Goal: Task Accomplishment & Management: Complete application form

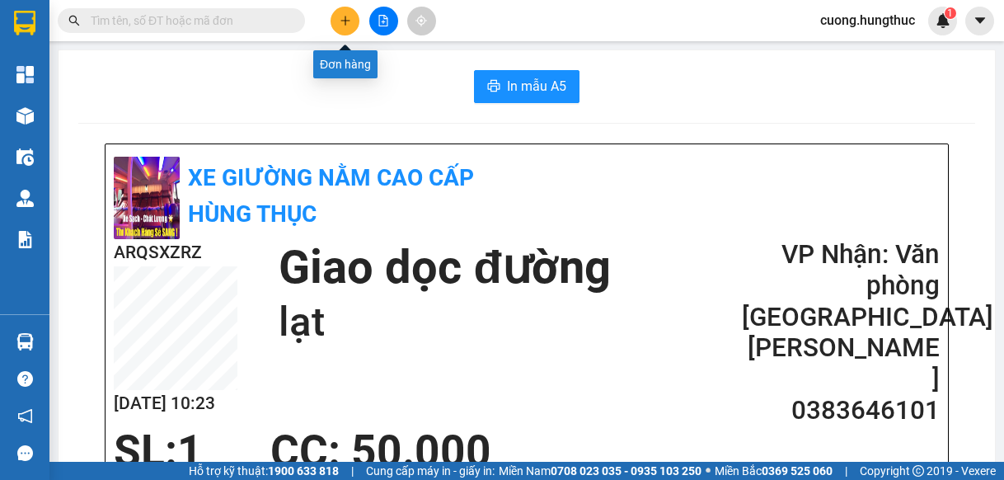
click at [349, 26] on button at bounding box center [344, 21] width 29 height 29
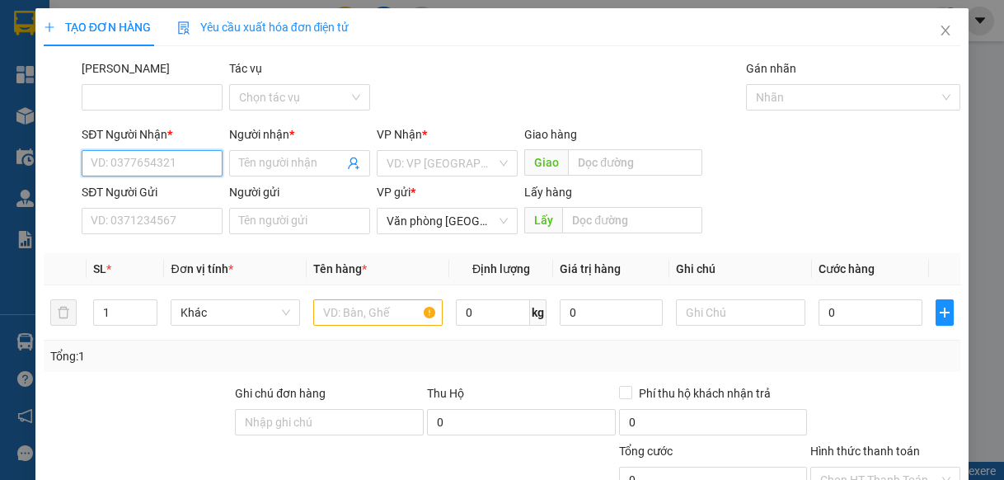
click at [119, 164] on input "SĐT Người Nhận *" at bounding box center [152, 163] width 141 height 26
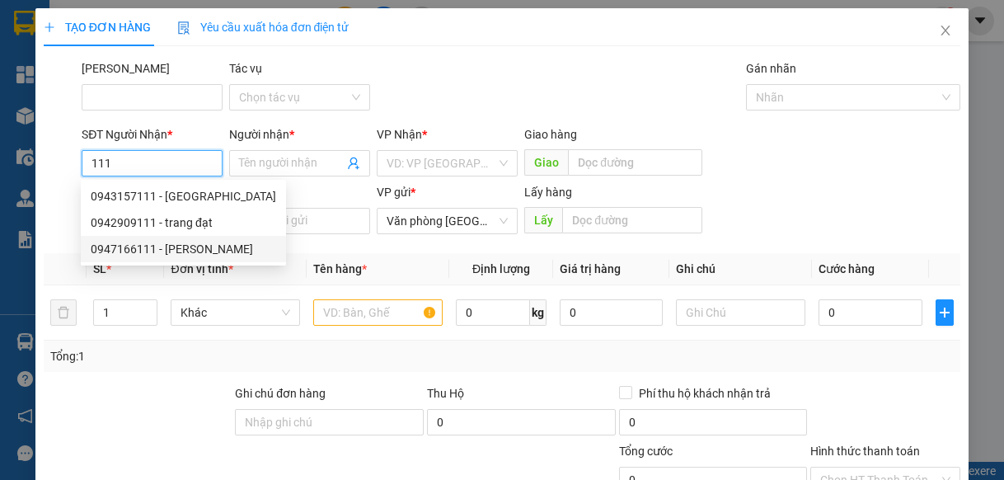
click at [144, 253] on div "0947166111 - [PERSON_NAME]" at bounding box center [183, 249] width 185 height 18
type input "0947166111"
type input "[PERSON_NAME]"
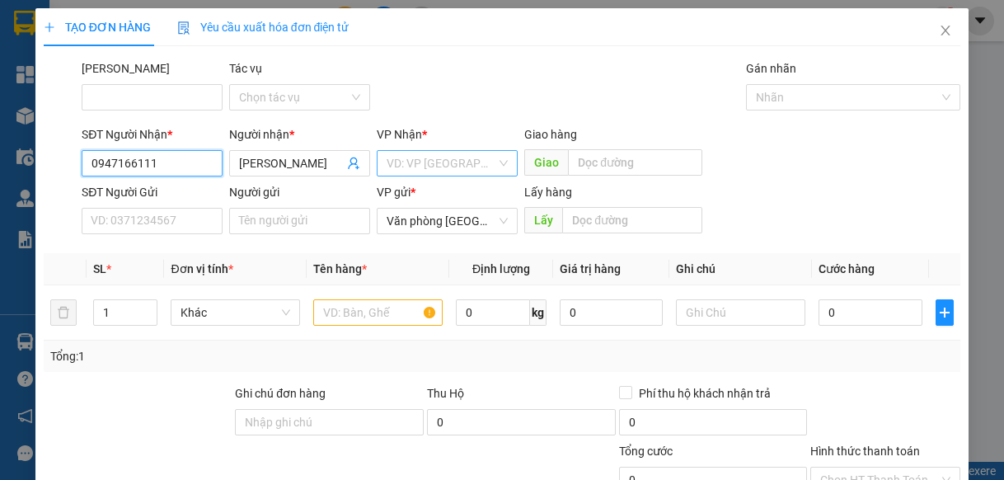
type input "0947166111"
click at [396, 162] on input "search" at bounding box center [441, 163] width 110 height 25
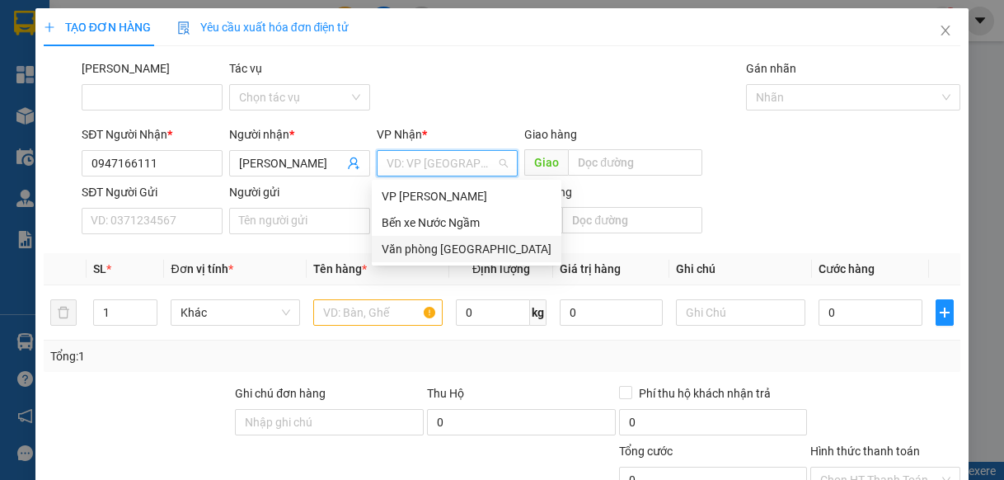
click at [428, 254] on div "Văn phòng [GEOGRAPHIC_DATA]" at bounding box center [467, 249] width 170 height 18
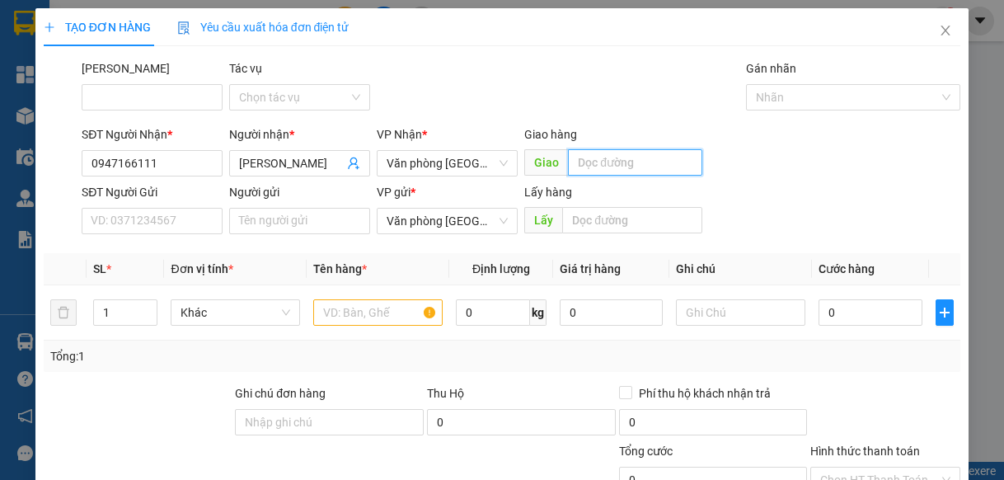
click at [588, 166] on input "text" at bounding box center [635, 162] width 134 height 26
type input "tân an"
click at [114, 311] on input "1" at bounding box center [125, 312] width 63 height 25
type input "5"
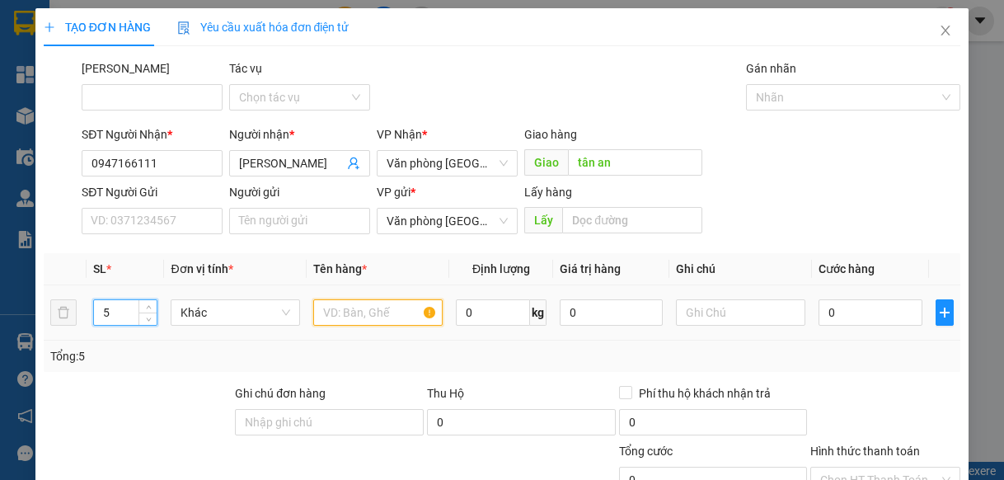
click at [343, 307] on input "text" at bounding box center [377, 312] width 129 height 26
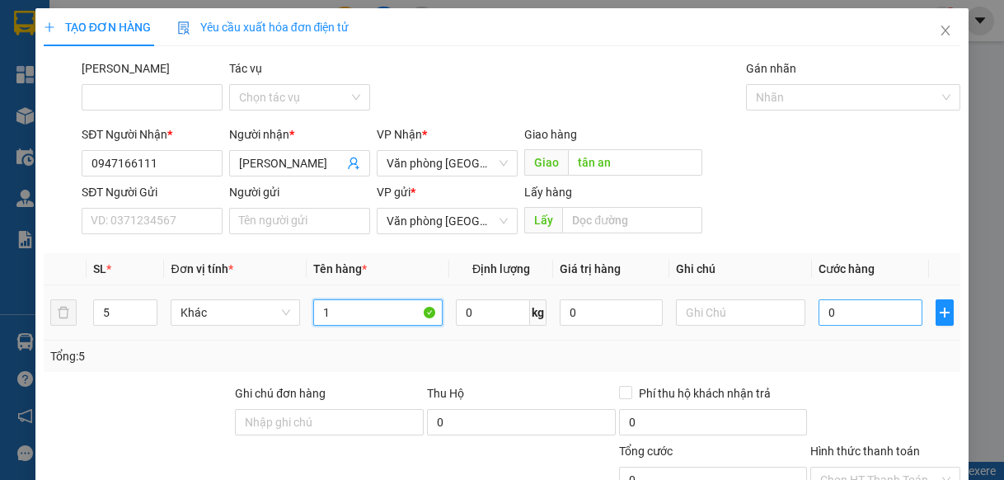
type input "1"
click at [871, 310] on input "0" at bounding box center [869, 312] width 103 height 26
type input "2"
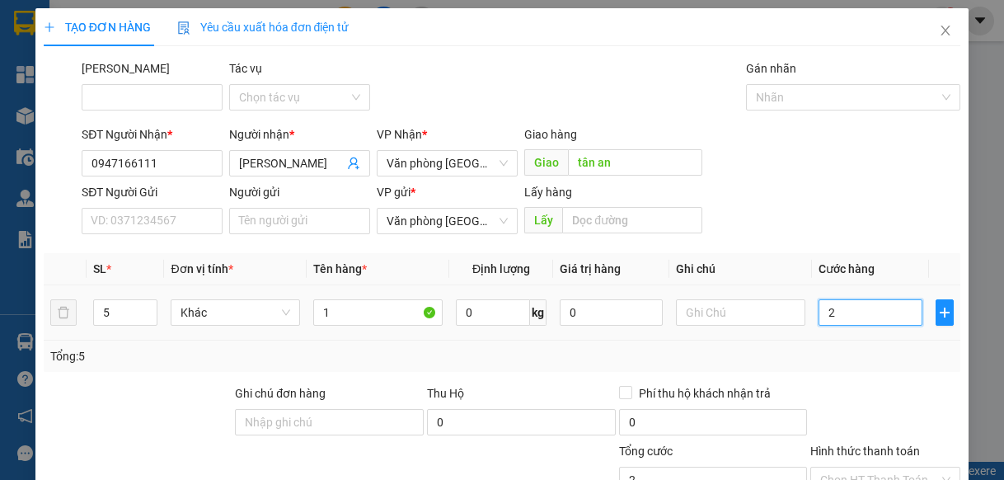
type input "25"
type input "250"
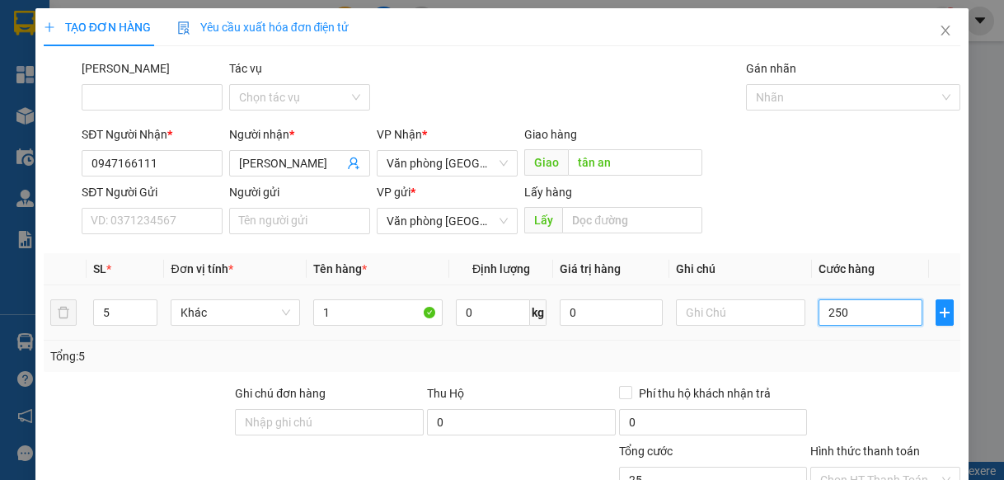
type input "250"
type input "2.500"
type input "25.000"
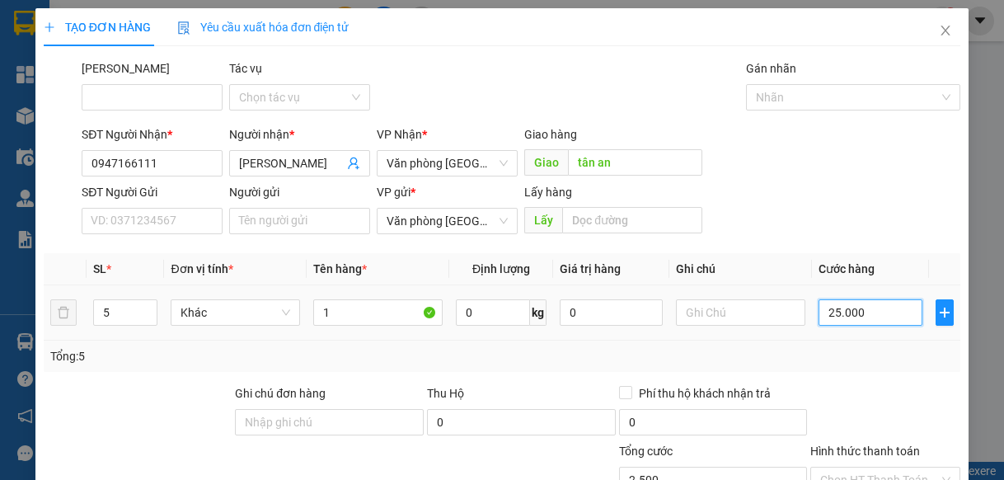
type input "25.000"
type input "250.000"
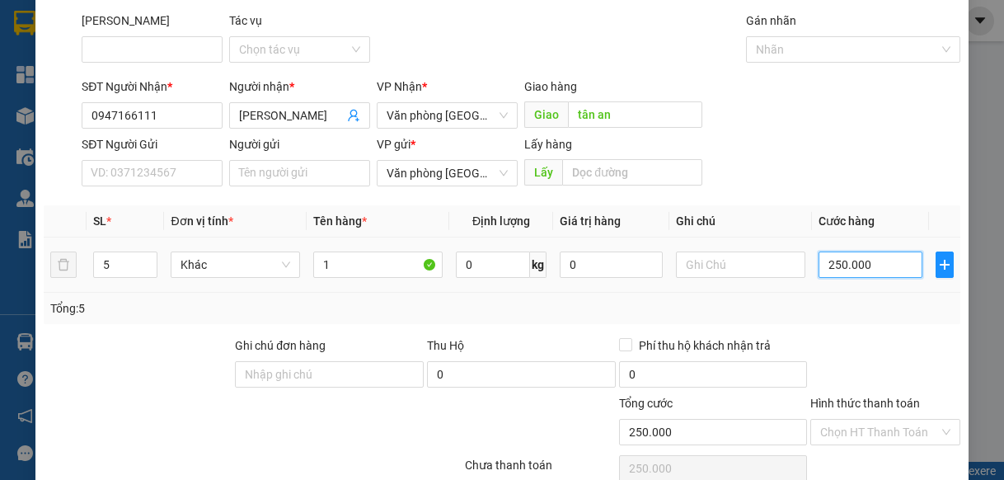
scroll to position [124, 0]
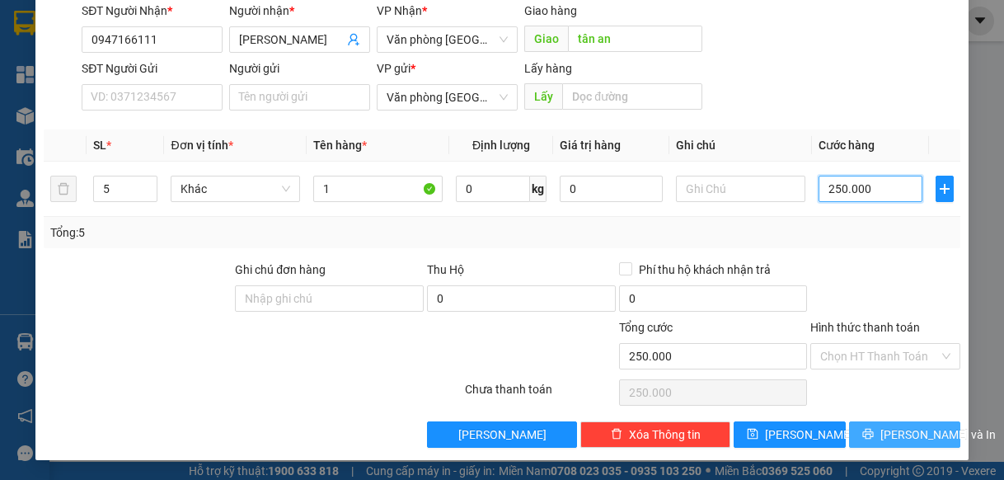
type input "250.000"
click at [878, 435] on button "[PERSON_NAME] và In" at bounding box center [905, 434] width 112 height 26
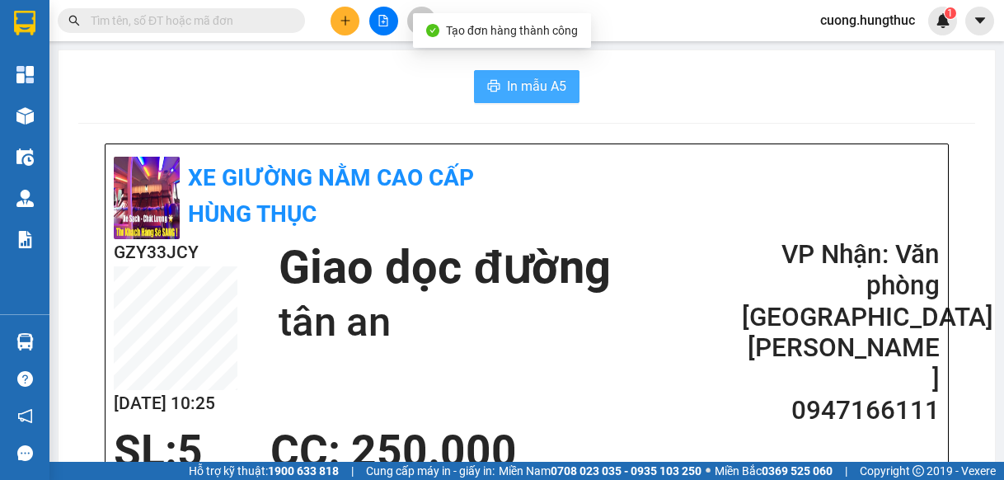
click at [515, 91] on span "In mẫu A5" at bounding box center [536, 86] width 59 height 21
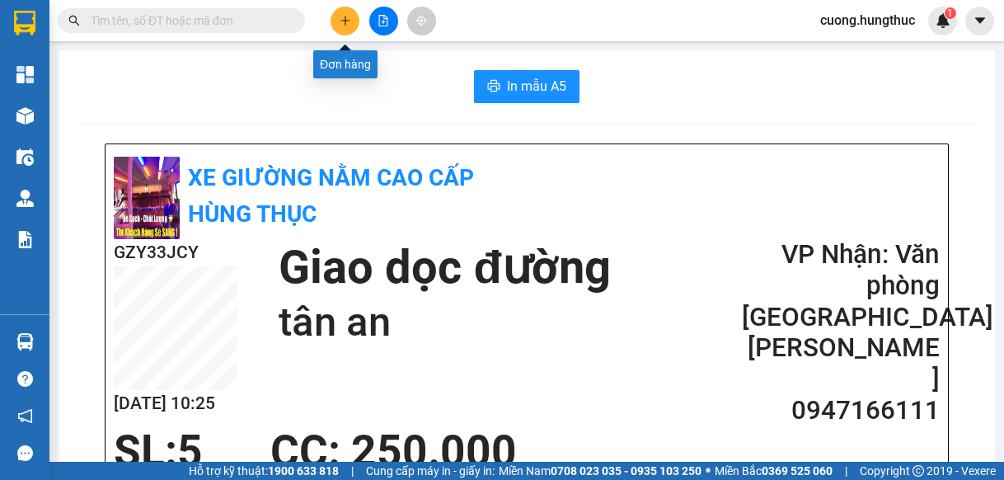
click at [355, 21] on button at bounding box center [344, 21] width 29 height 29
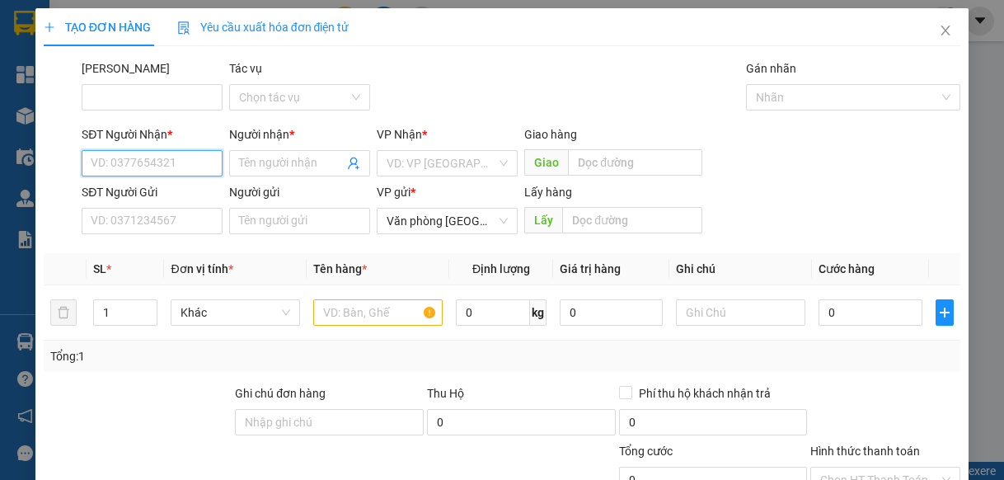
click at [176, 166] on input "SĐT Người Nhận *" at bounding box center [152, 163] width 141 height 26
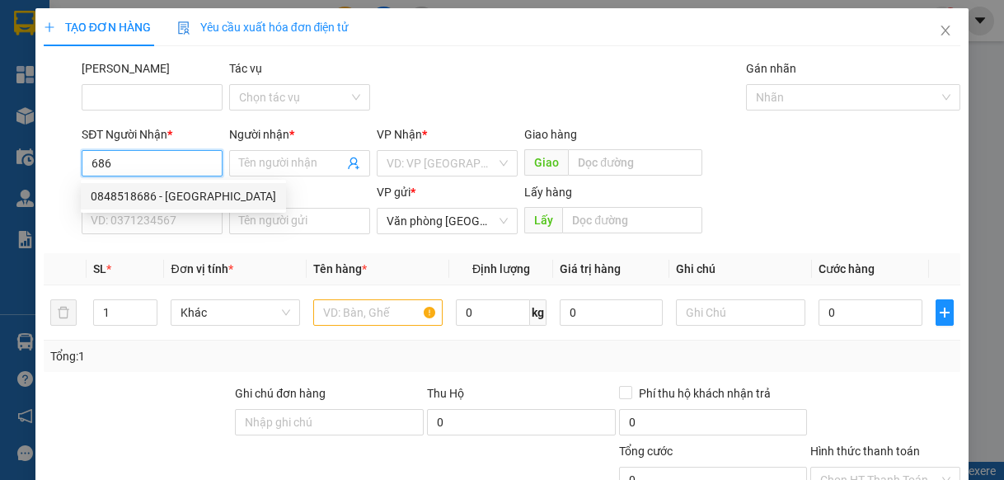
click at [166, 189] on div "0848518686 - [GEOGRAPHIC_DATA]" at bounding box center [183, 196] width 185 height 18
type input "0848518686"
type input "Việt hải"
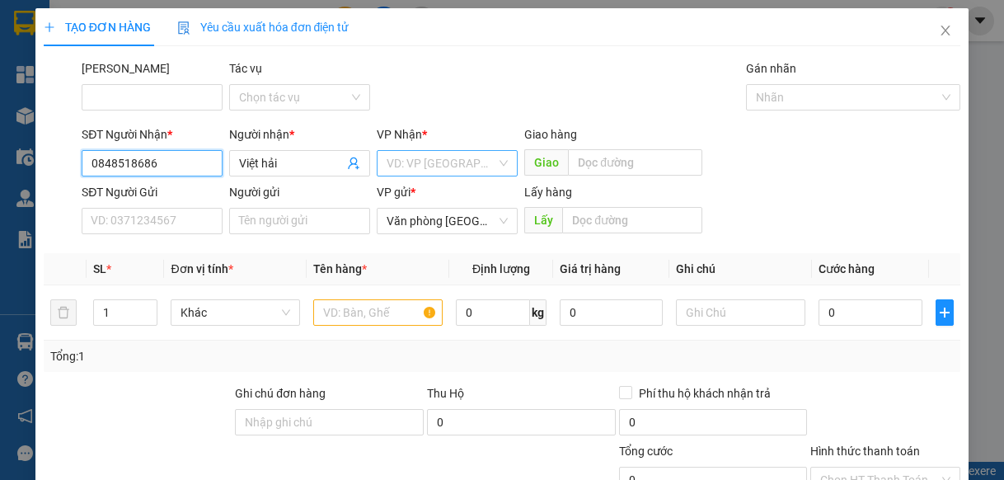
type input "0848518686"
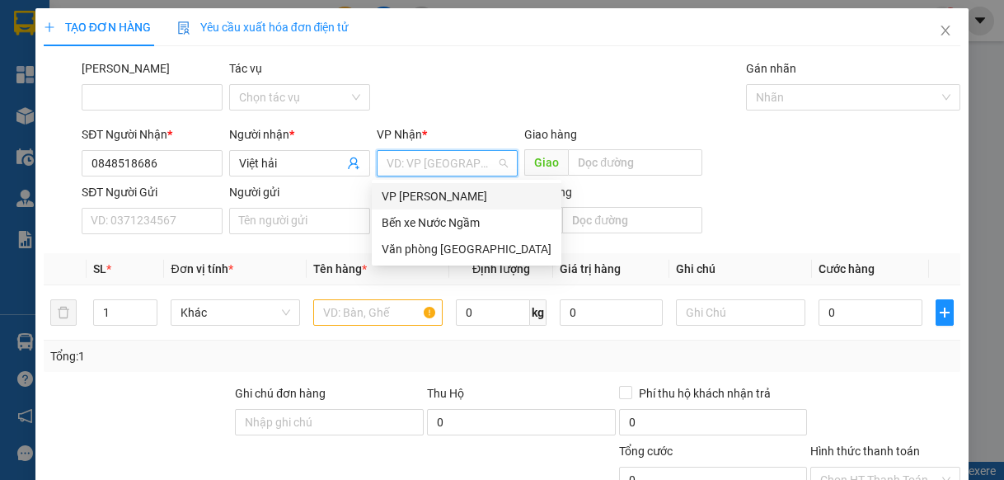
click at [419, 167] on input "search" at bounding box center [441, 163] width 110 height 25
click at [424, 258] on div "Văn phòng [GEOGRAPHIC_DATA]" at bounding box center [467, 249] width 190 height 26
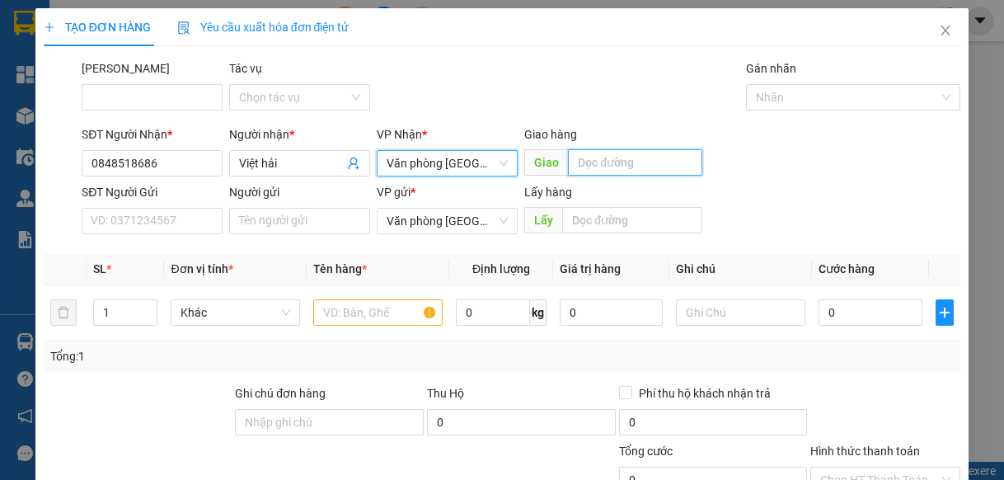
click at [577, 163] on input "text" at bounding box center [635, 162] width 134 height 26
type input "lạt"
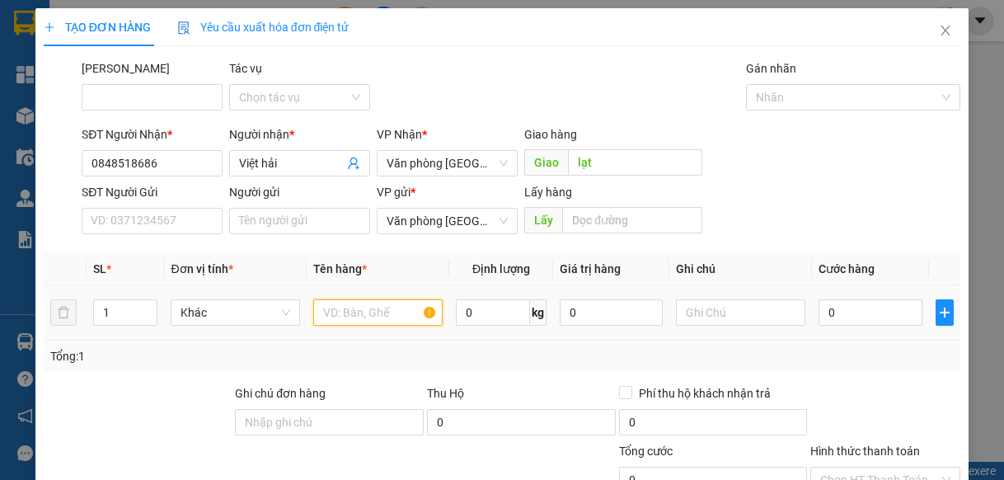
click at [351, 315] on input "text" at bounding box center [377, 312] width 129 height 26
type input "1"
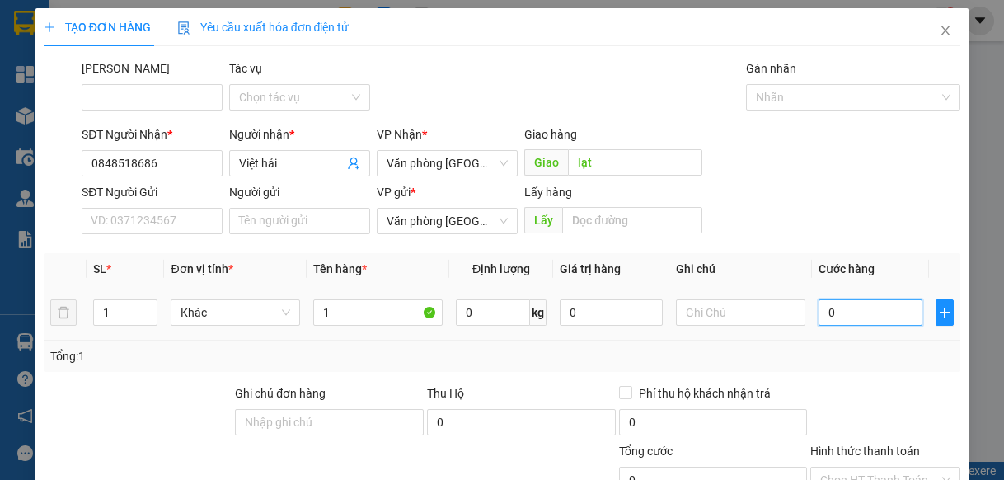
click at [826, 321] on input "0" at bounding box center [869, 312] width 103 height 26
type input "7"
type input "70"
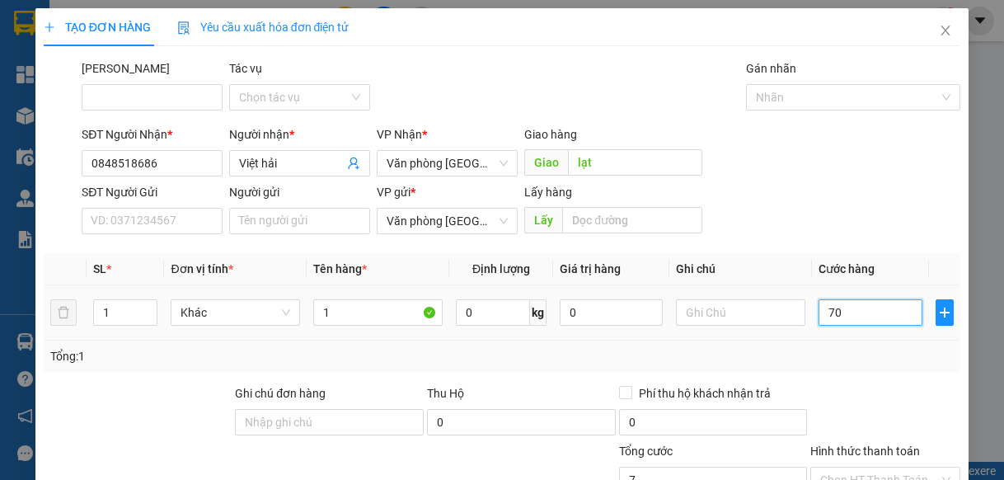
type input "70"
type input "700"
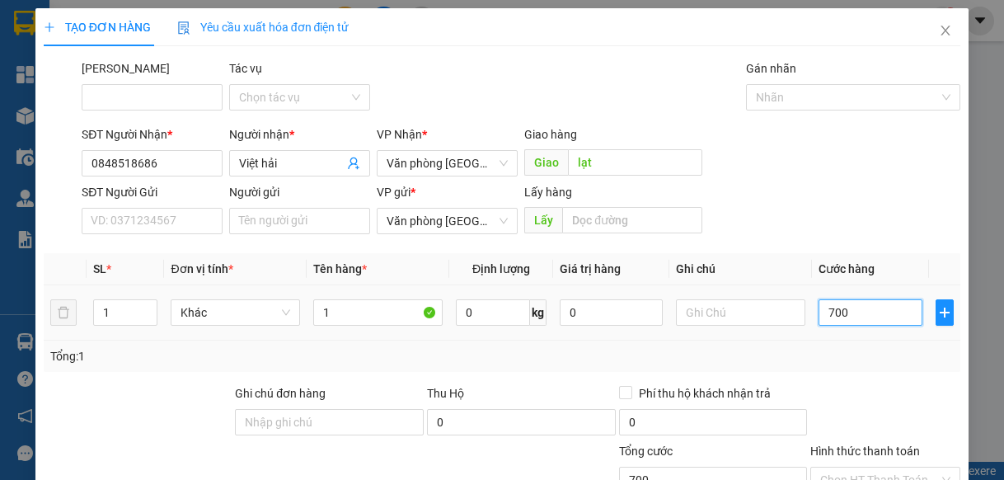
type input "7.000"
type input "70.000"
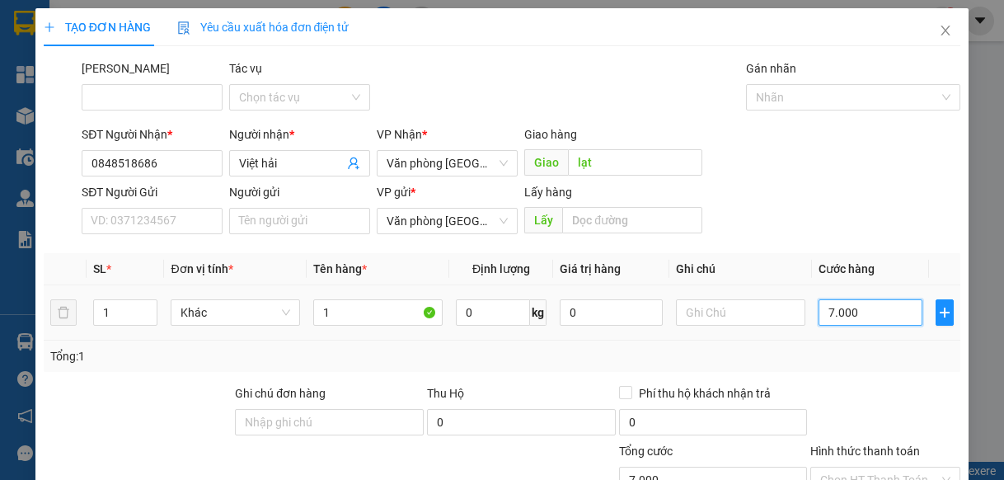
type input "70.000"
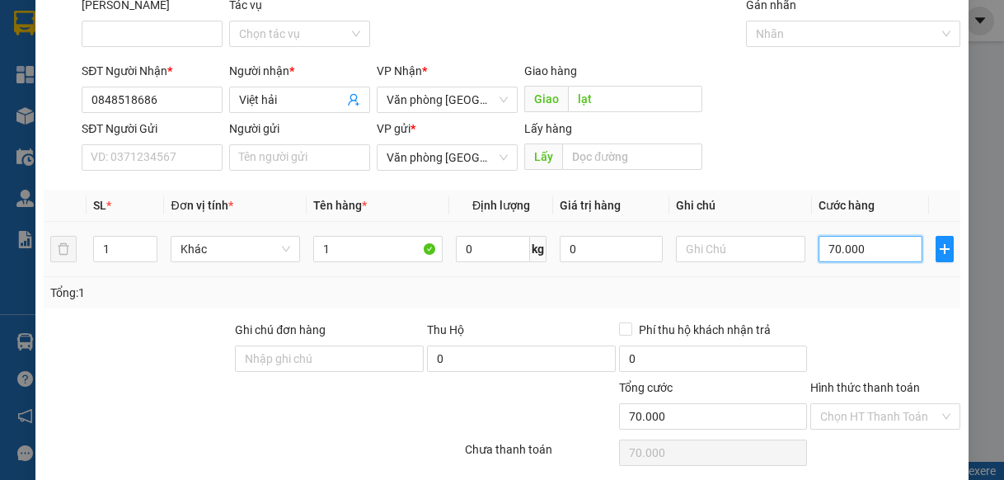
scroll to position [124, 0]
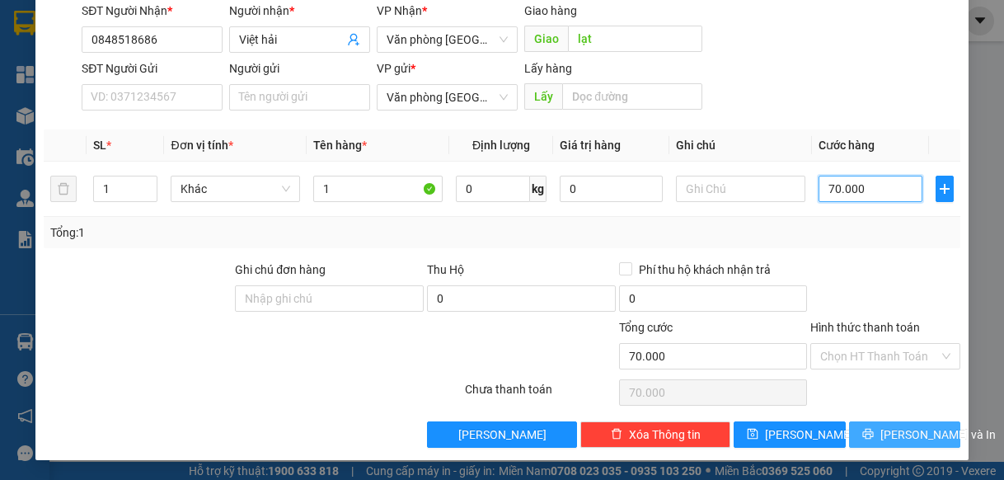
type input "70.000"
click at [871, 437] on icon "printer" at bounding box center [867, 433] width 11 height 11
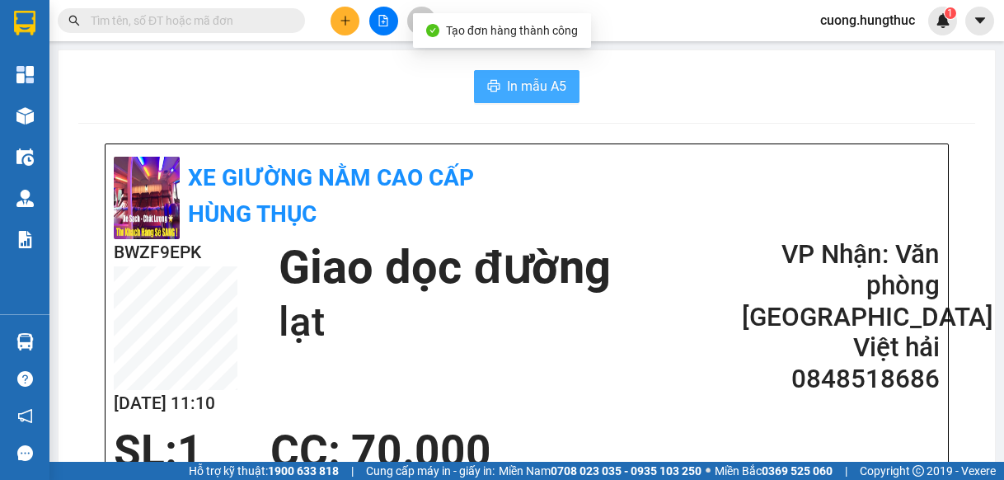
click at [502, 74] on button "In mẫu A5" at bounding box center [526, 86] width 105 height 33
